Goal: Task Accomplishment & Management: Use online tool/utility

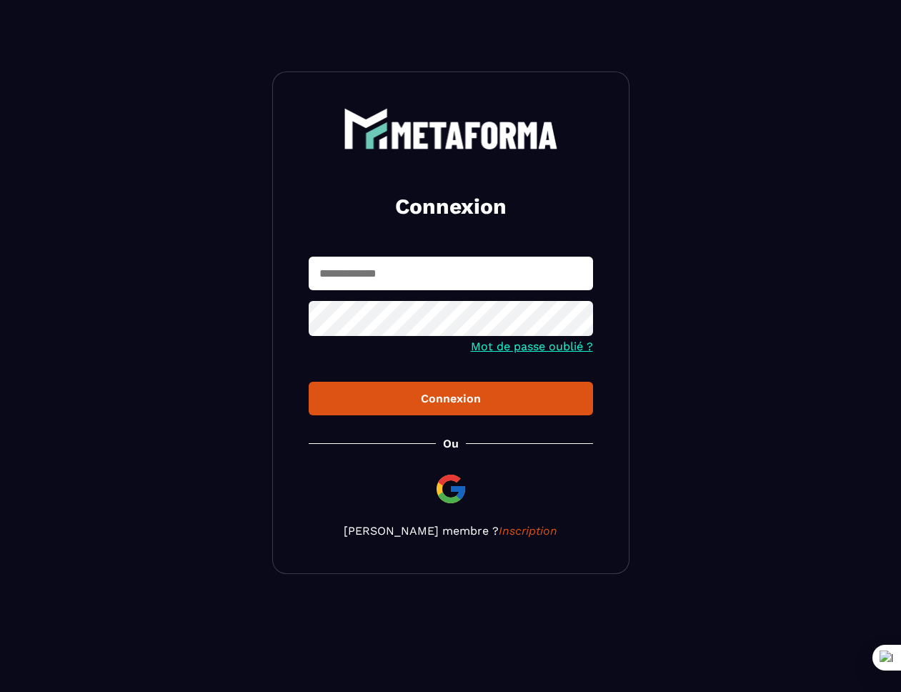
click at [477, 274] on input "text" at bounding box center [451, 274] width 284 height 34
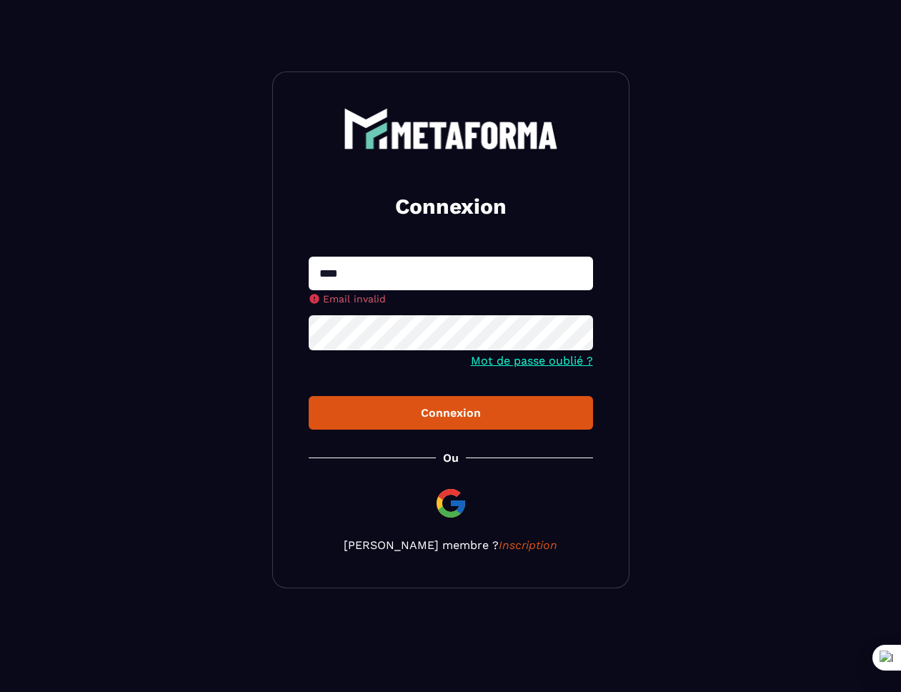
type input "**********"
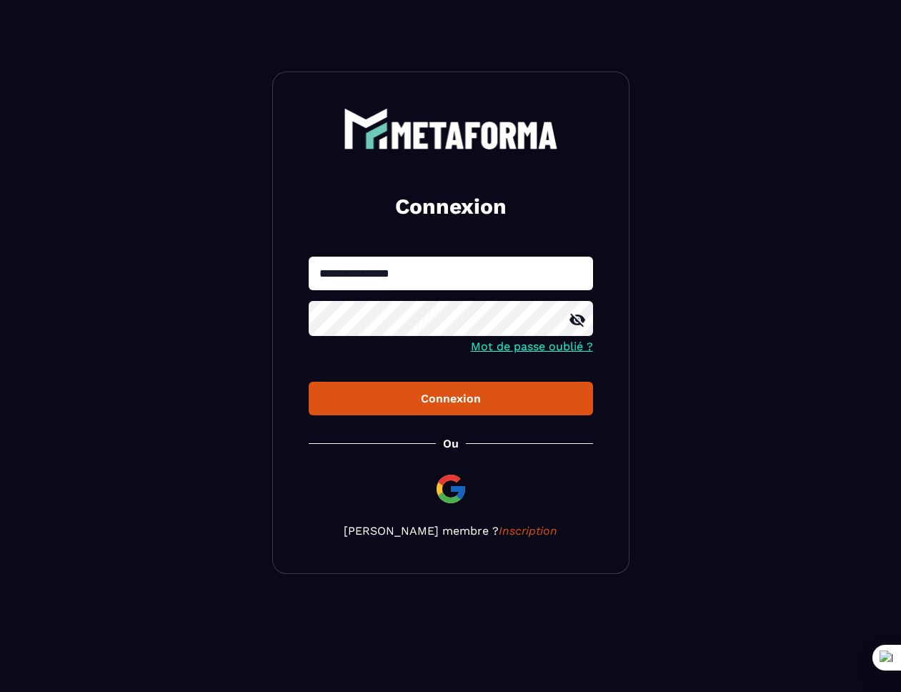
click at [309, 382] on button "Connexion" at bounding box center [451, 399] width 284 height 34
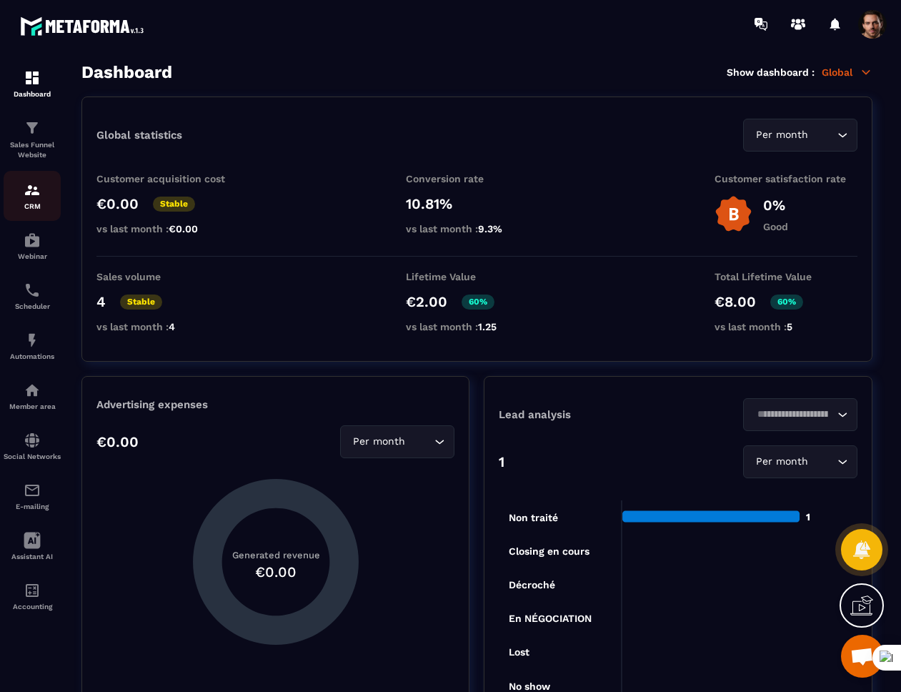
click at [29, 200] on div "CRM" at bounding box center [32, 196] width 57 height 29
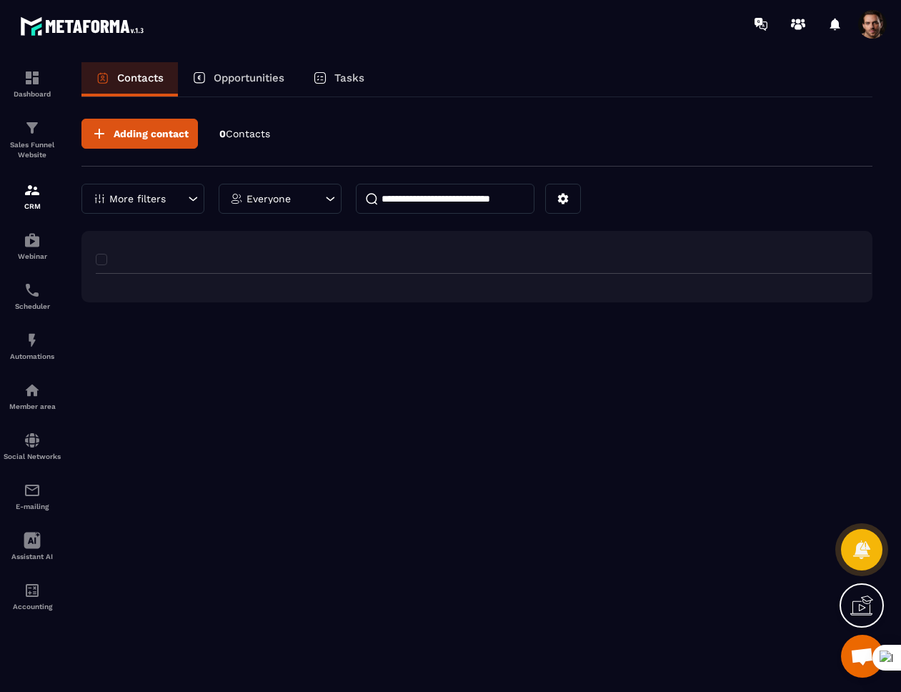
click at [28, 200] on div "CRM" at bounding box center [32, 196] width 57 height 29
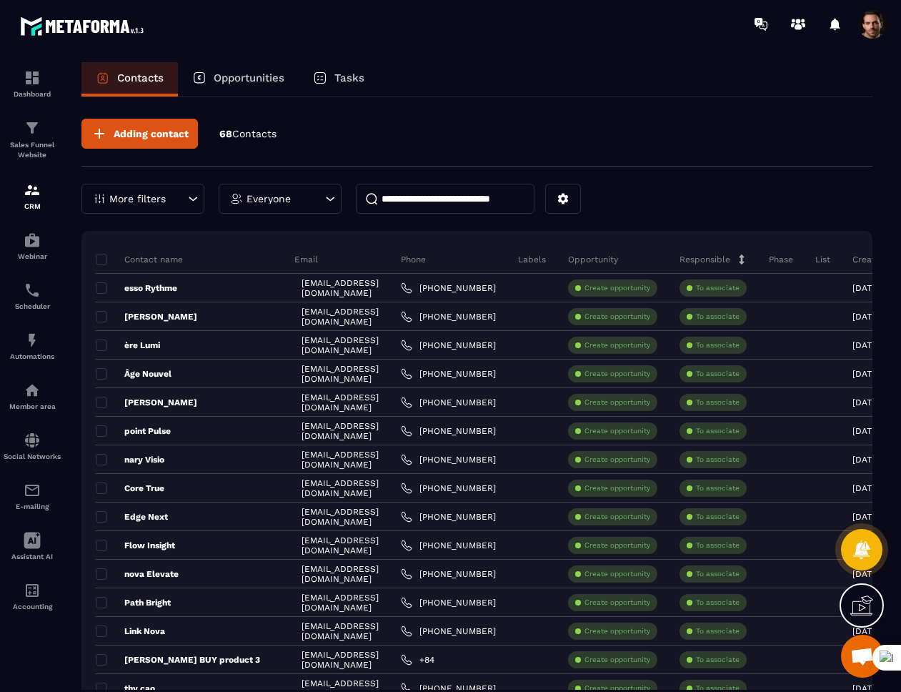
click at [327, 74] on icon at bounding box center [320, 78] width 14 height 14
